Goal: Transaction & Acquisition: Purchase product/service

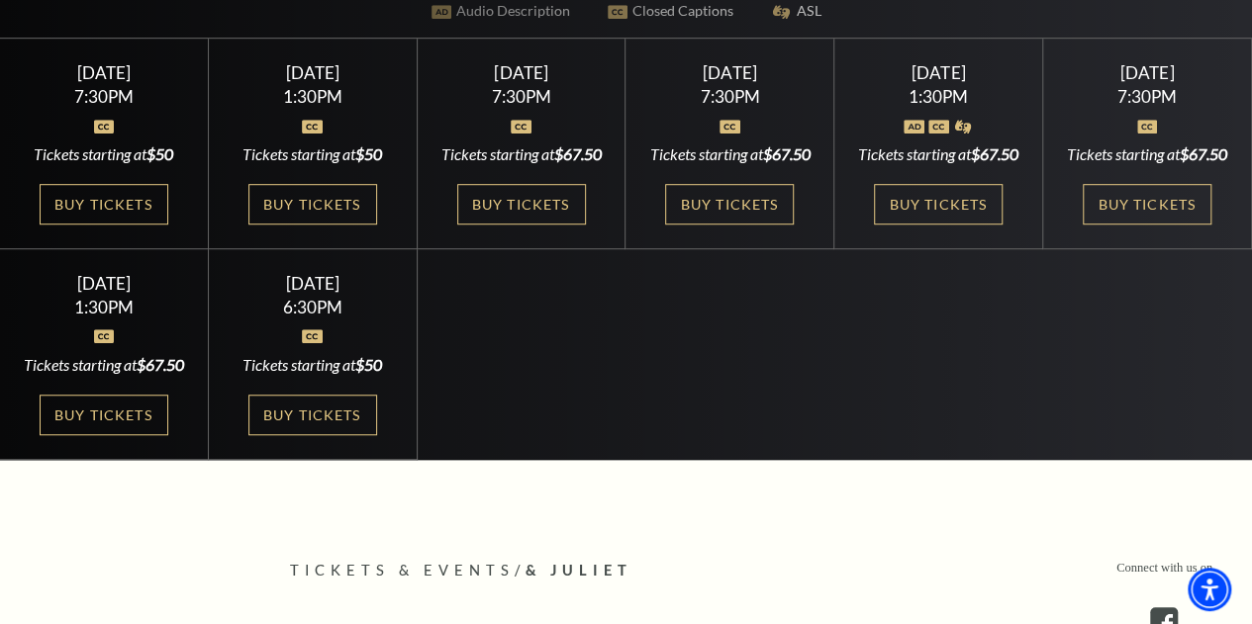
scroll to position [575, 0]
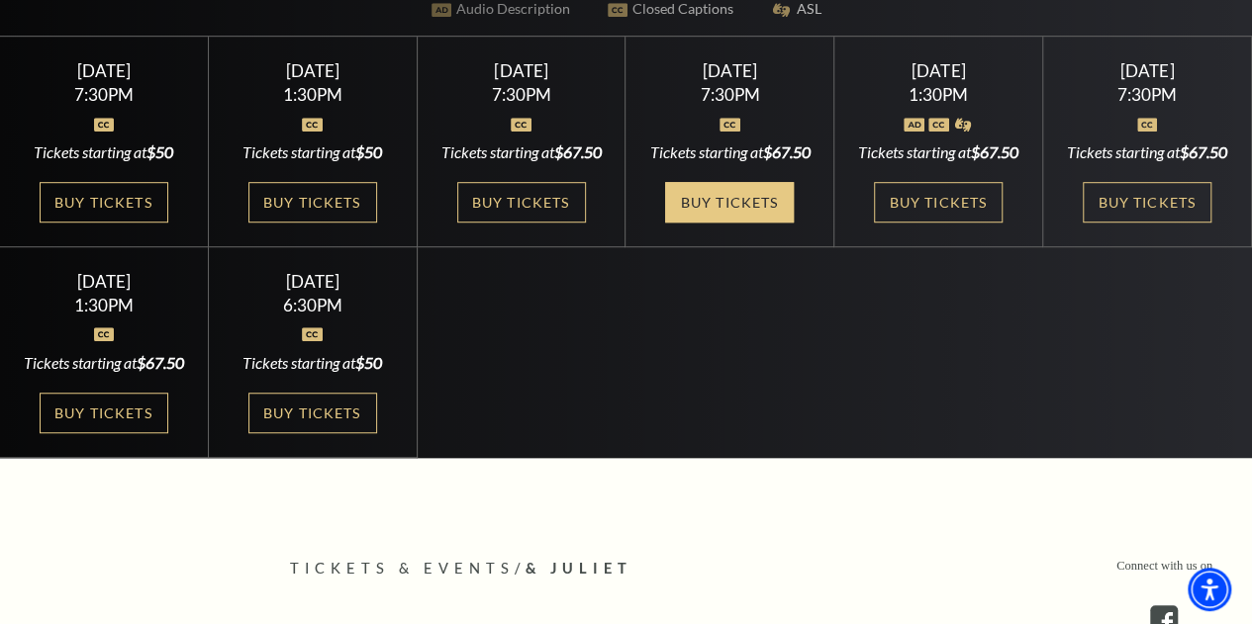
click at [757, 223] on link "Buy Tickets" at bounding box center [729, 202] width 129 height 41
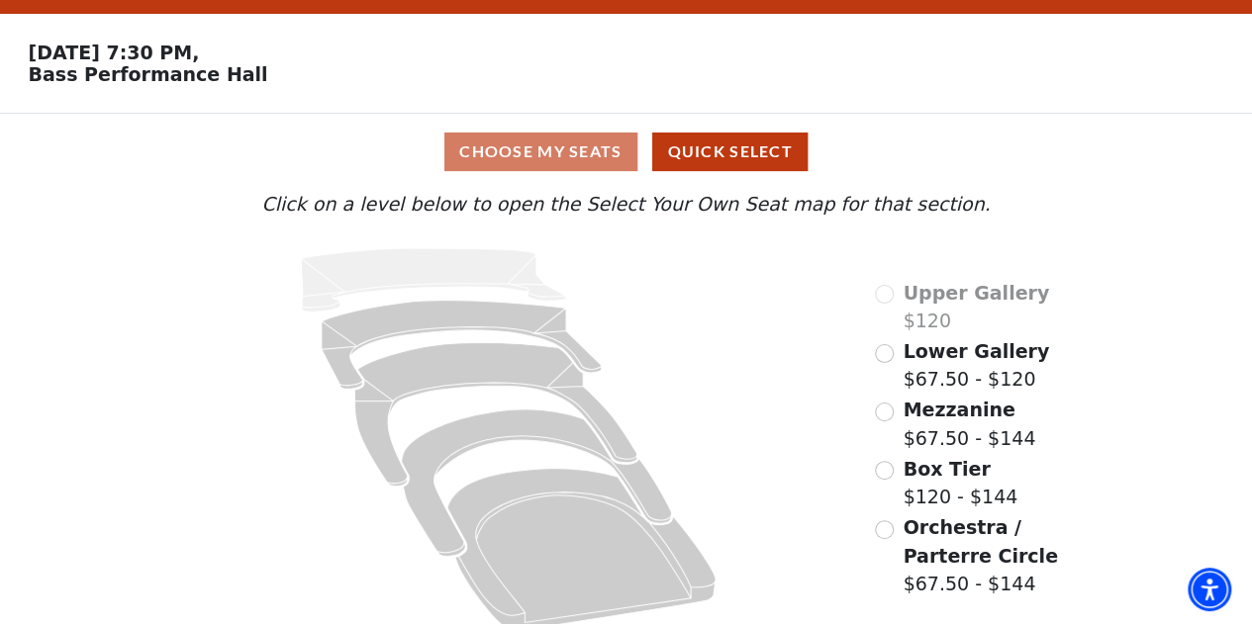
scroll to position [73, 0]
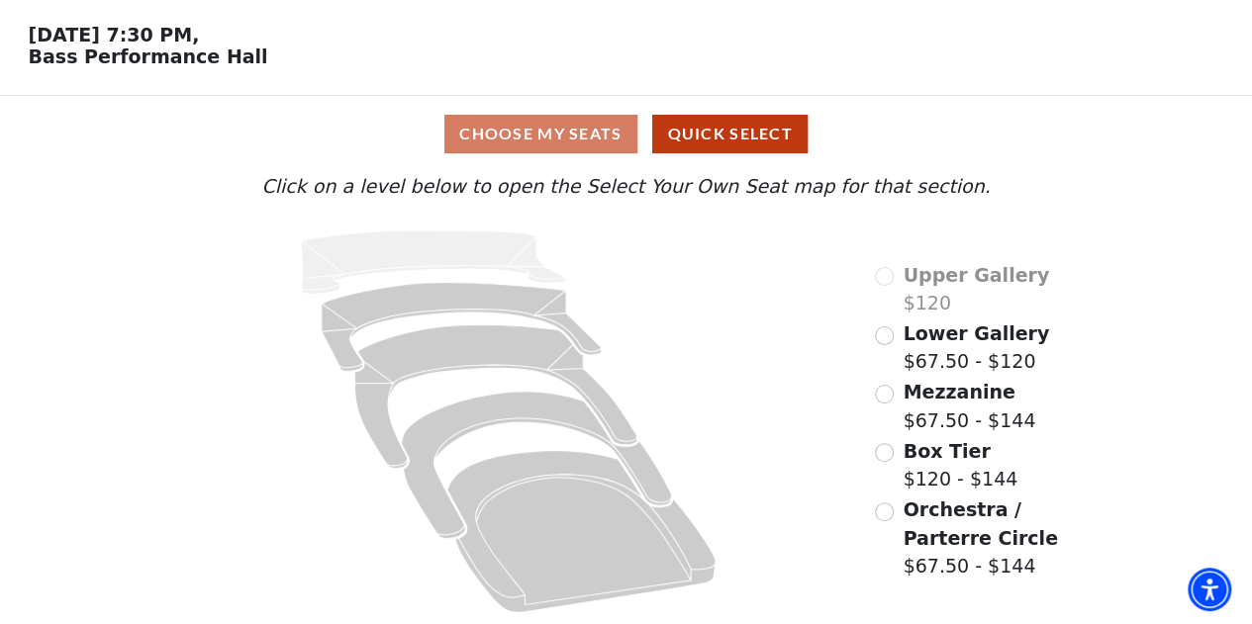
click at [509, 135] on div "Choose My Seats Quick Select" at bounding box center [625, 134] width 939 height 39
click at [739, 135] on button "Quick Select" at bounding box center [729, 134] width 155 height 39
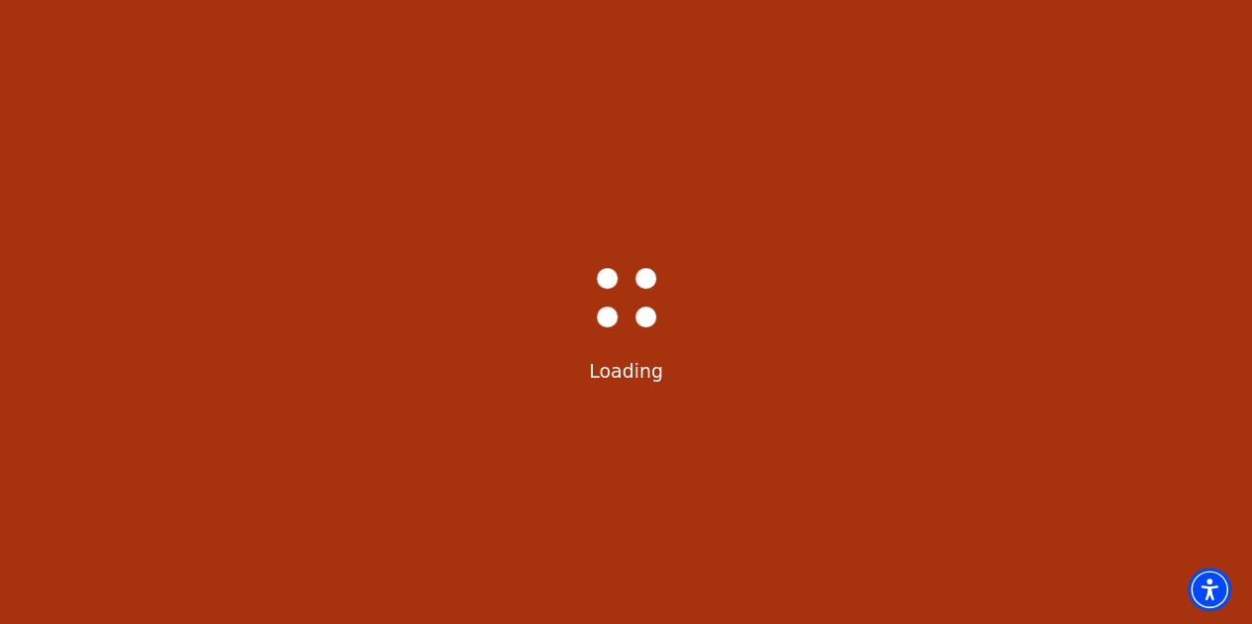
select select "6231"
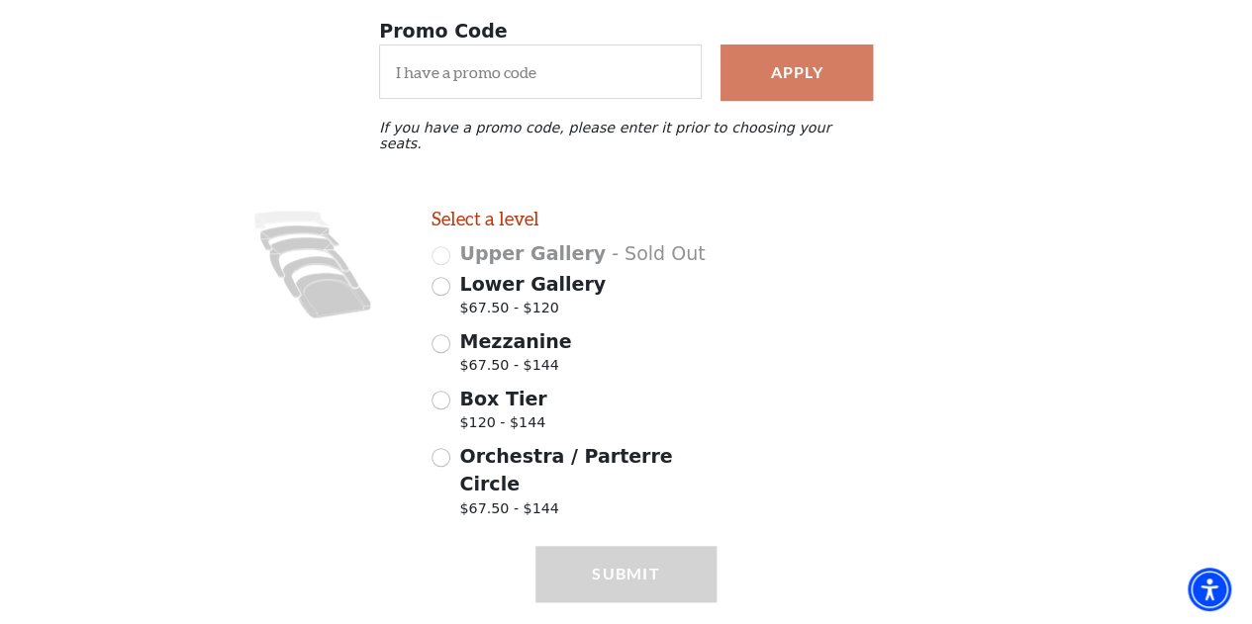
scroll to position [386, 0]
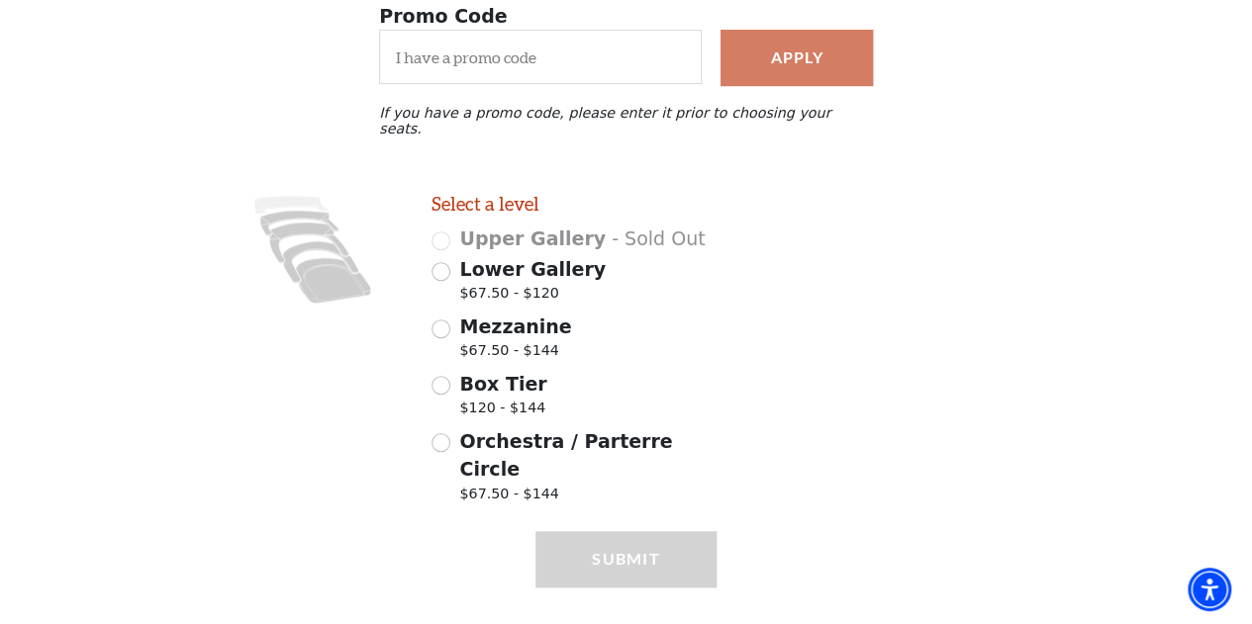
click at [502, 377] on span "Box Tier" at bounding box center [502, 384] width 87 height 22
click at [450, 377] on input "Box Tier $120 - $144" at bounding box center [440, 385] width 19 height 19
radio input "true"
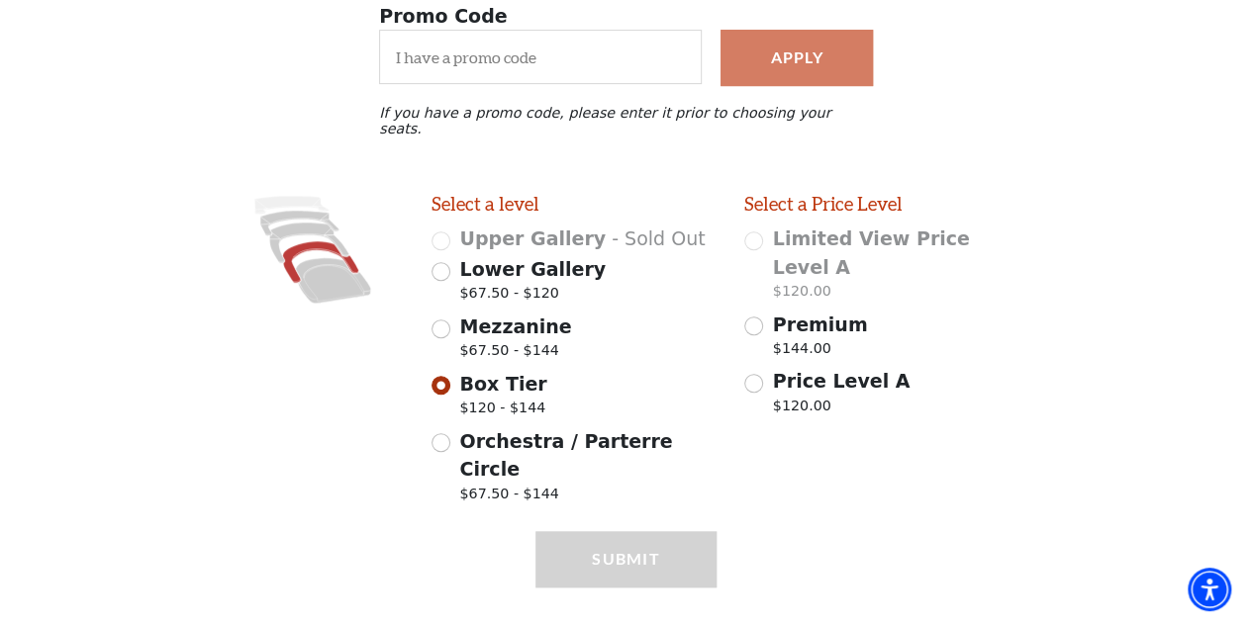
click at [792, 314] on span "Premium" at bounding box center [820, 325] width 95 height 22
click at [763, 317] on input "Premium $144.00" at bounding box center [753, 326] width 19 height 19
radio input "true"
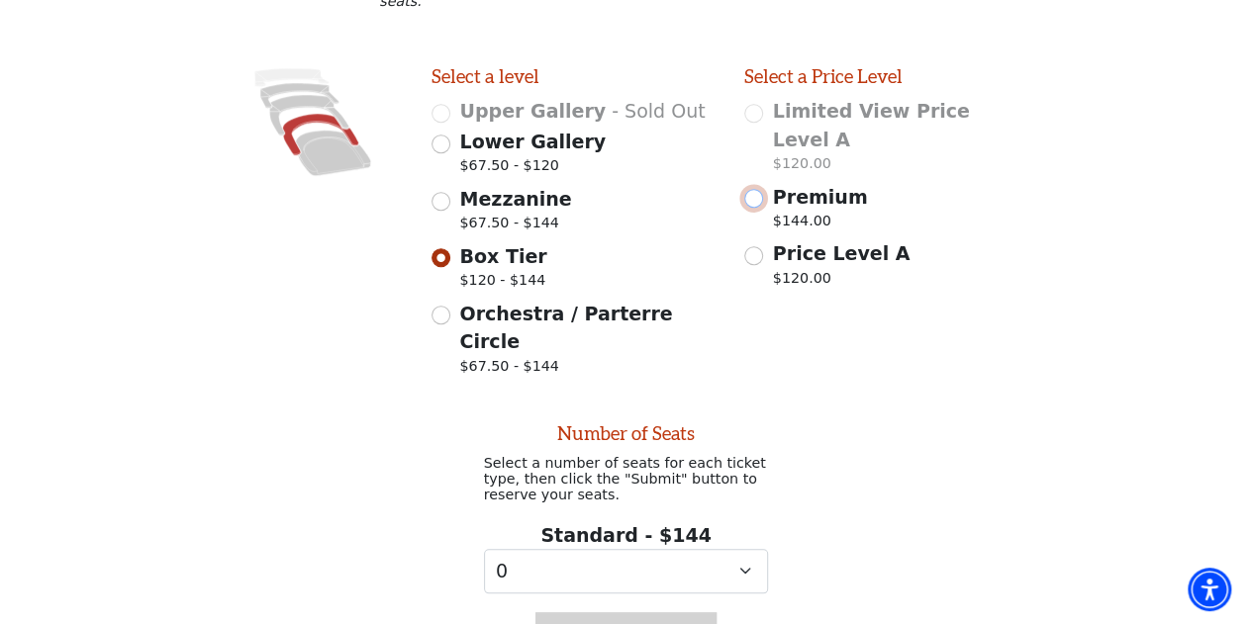
scroll to position [602, 0]
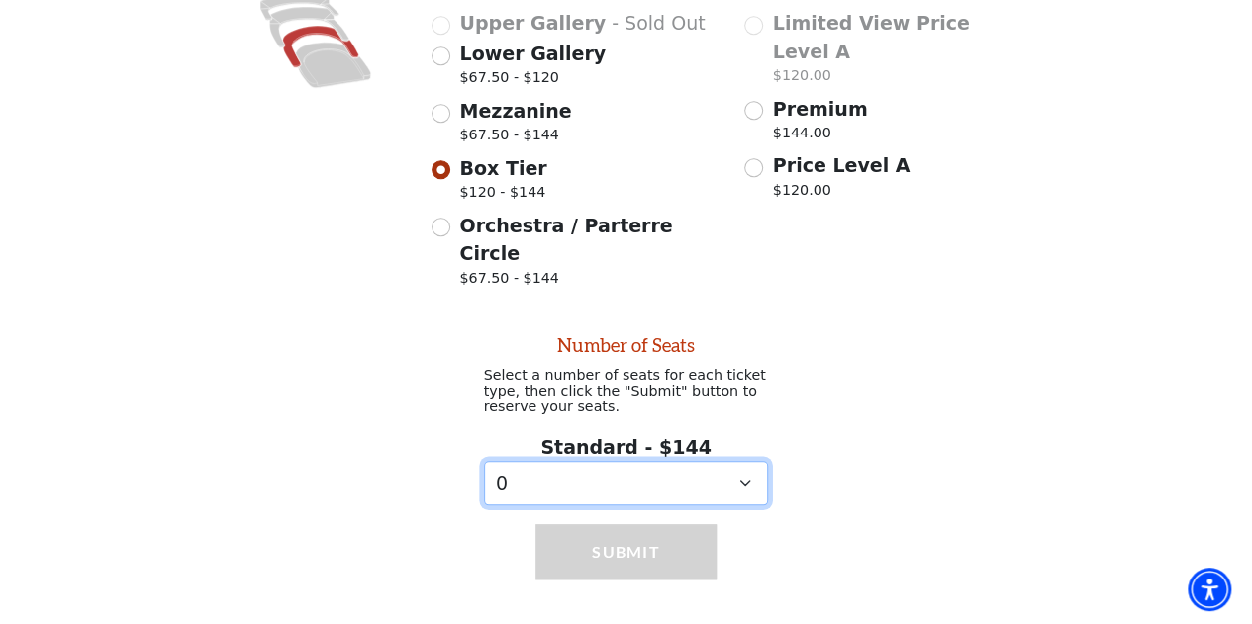
click at [713, 461] on select "0 1 2 3 4 5 6 7 8 9" at bounding box center [626, 483] width 285 height 45
click at [484, 461] on select "0 1 2 3 4 5 6 7 8 9" at bounding box center [626, 483] width 285 height 45
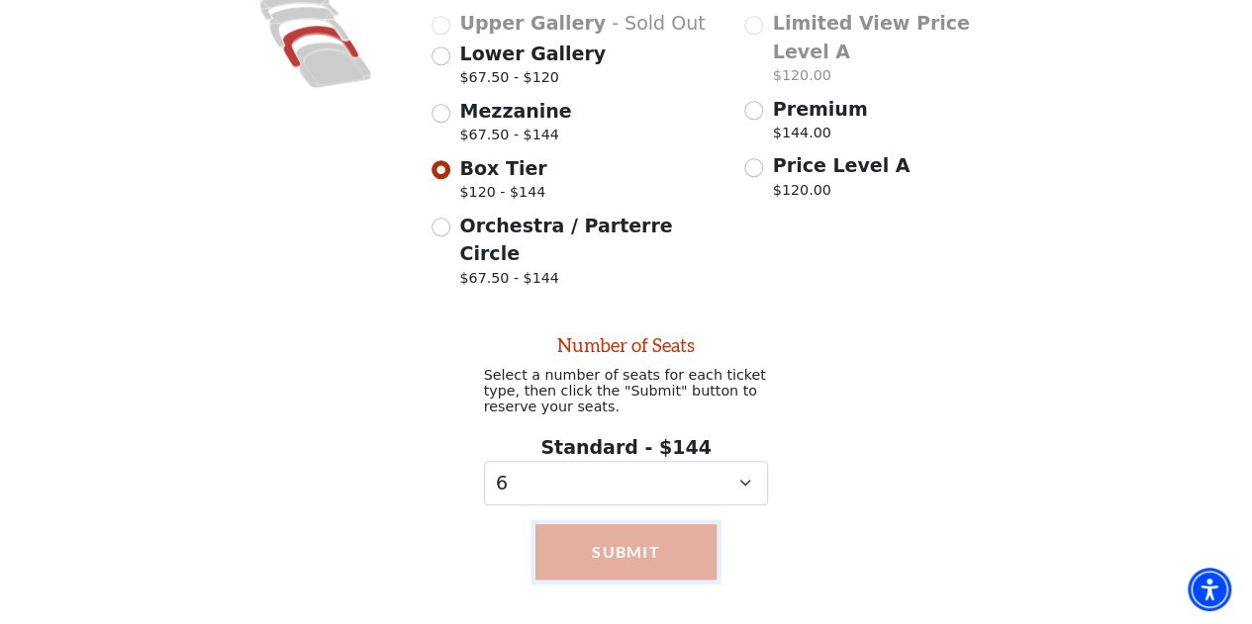
click at [649, 524] on button "Submit" at bounding box center [625, 551] width 180 height 55
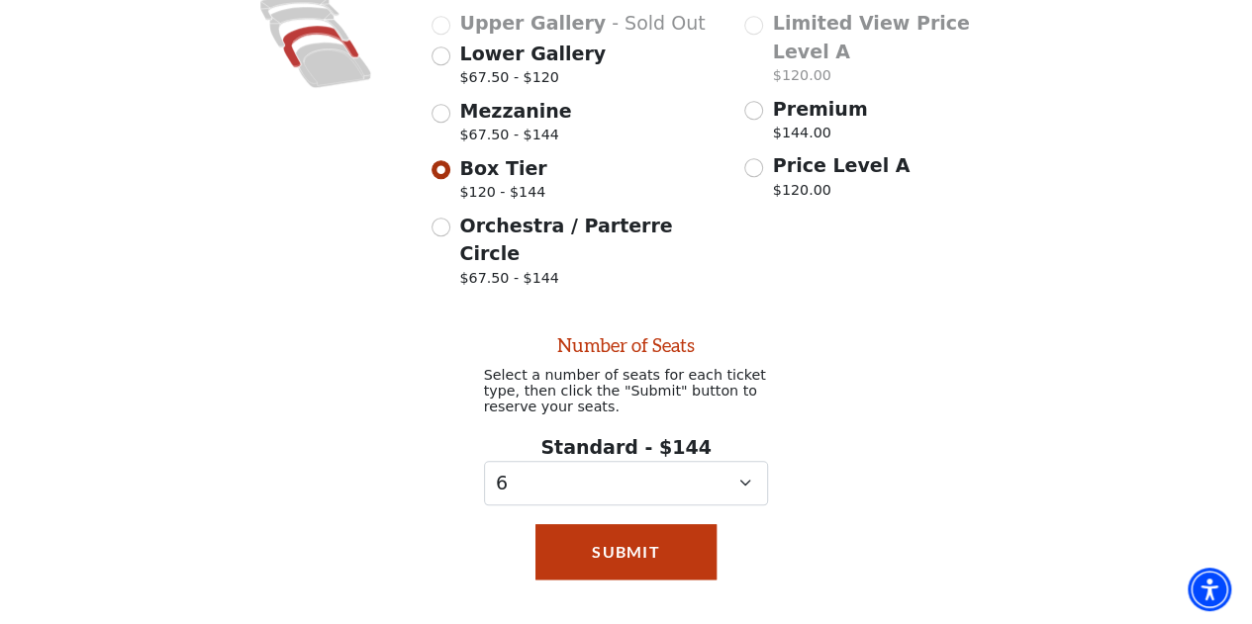
scroll to position [706, 0]
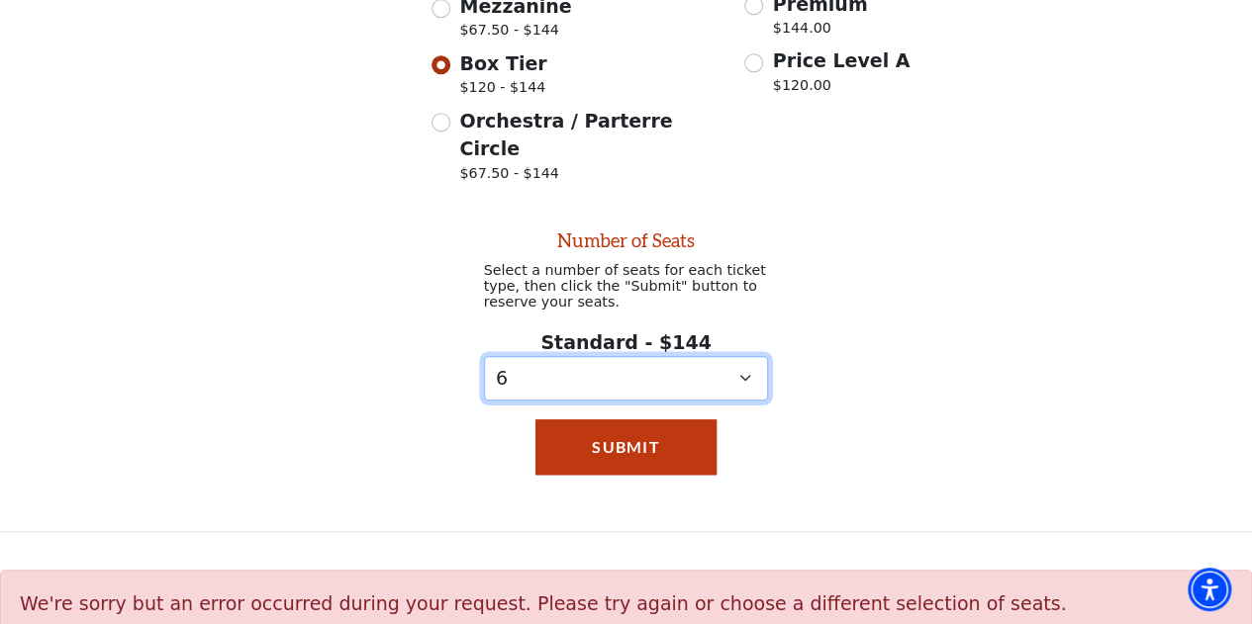
click at [714, 356] on select "0 1 2 3 4 5 6 7 8 9" at bounding box center [626, 378] width 285 height 45
select select "2"
click at [484, 356] on select "0 1 2 3 4 5 6 7 8 9" at bounding box center [626, 378] width 285 height 45
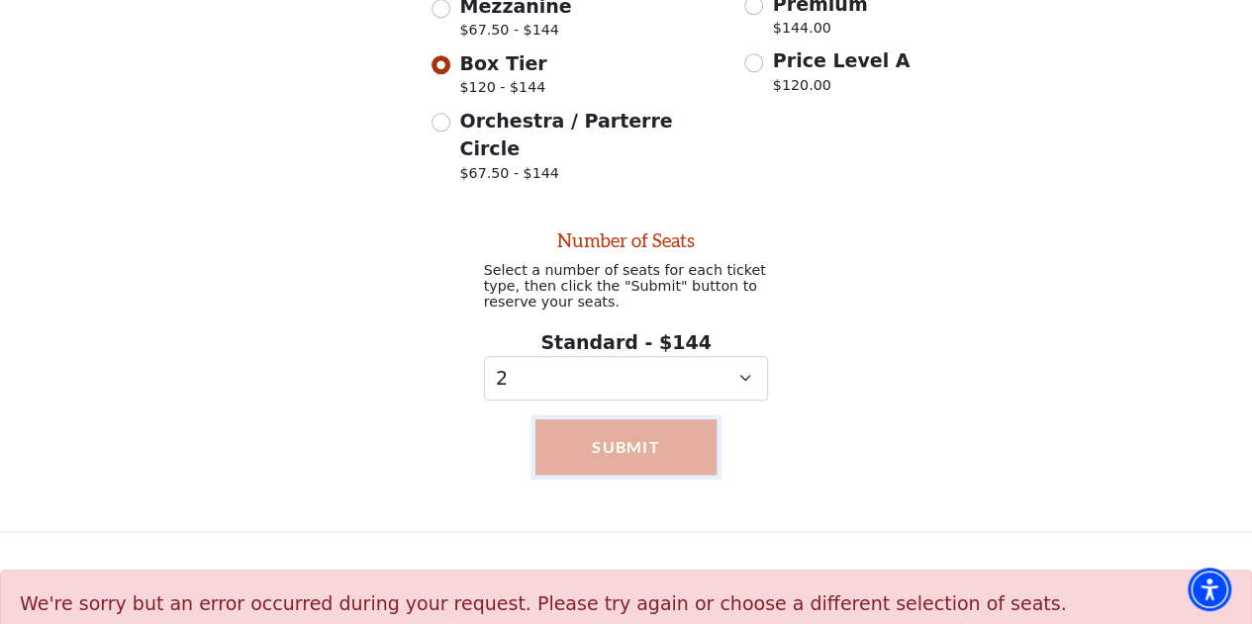
click at [656, 420] on button "Submit" at bounding box center [625, 447] width 180 height 55
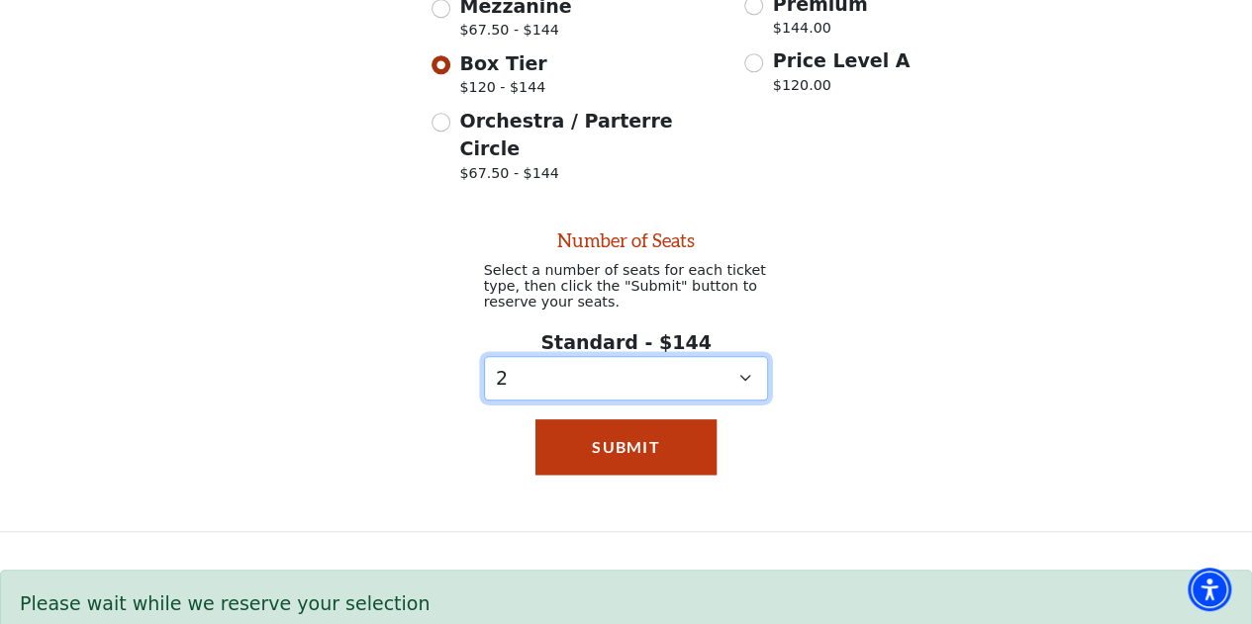
click at [724, 362] on select "0 1 2 3 4 5 6 7 8 9" at bounding box center [626, 378] width 285 height 45
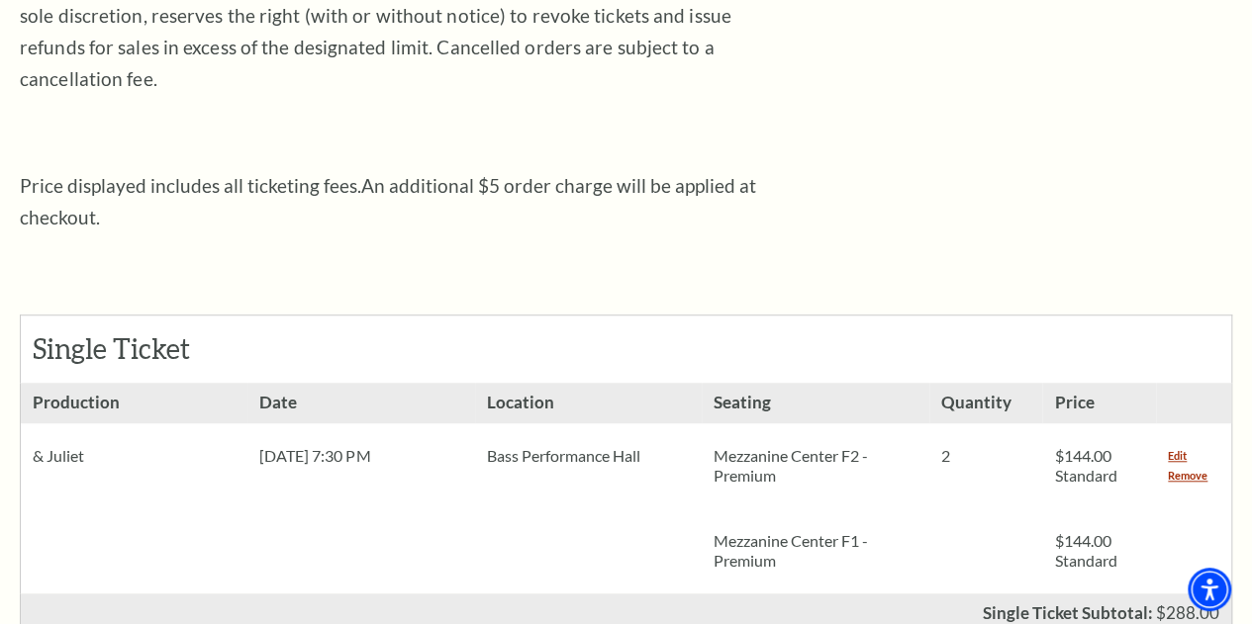
scroll to position [626, 0]
